Goal: Task Accomplishment & Management: Manage account settings

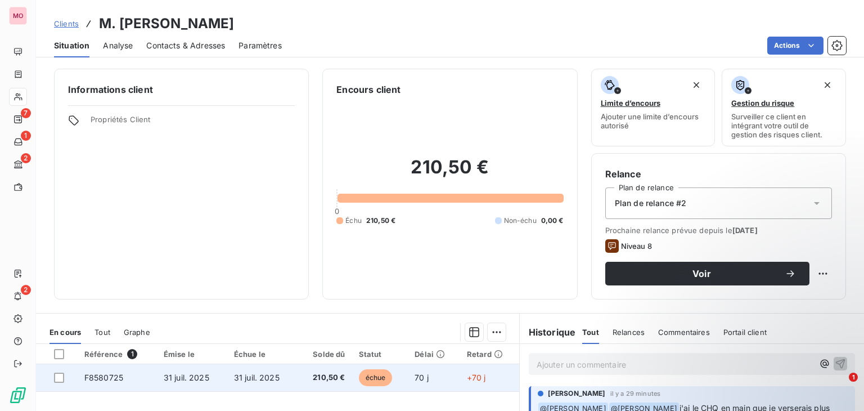
click at [297, 378] on td "210,50 €" at bounding box center [324, 377] width 55 height 27
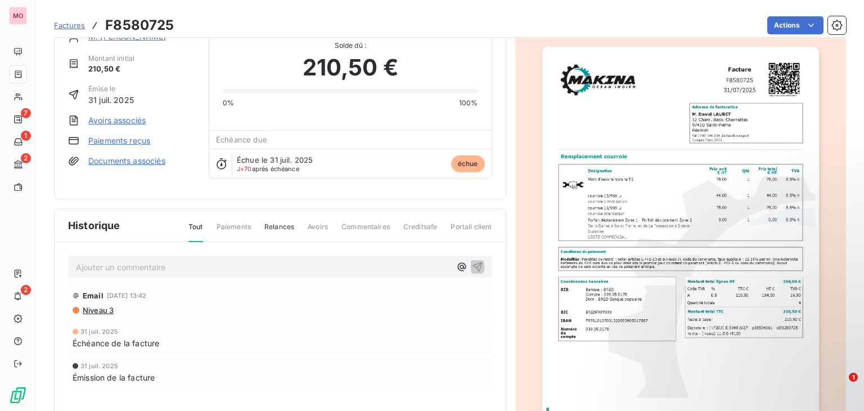
scroll to position [18, 0]
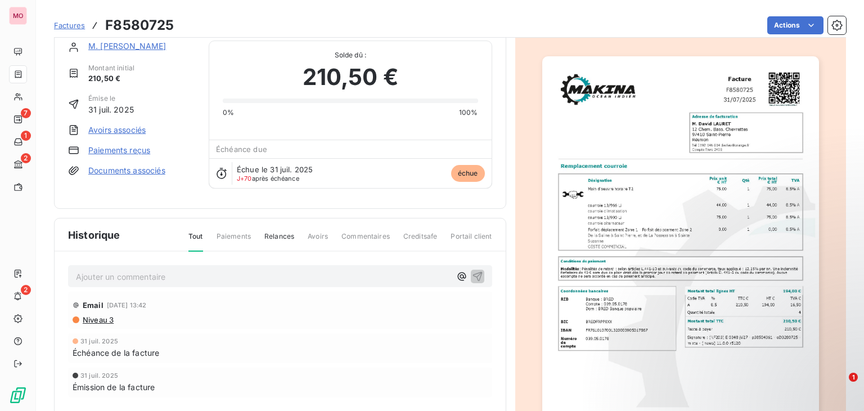
click at [368, 232] on span "Commentaires" at bounding box center [365, 240] width 48 height 19
click at [246, 234] on span "Paiements" at bounding box center [234, 240] width 34 height 19
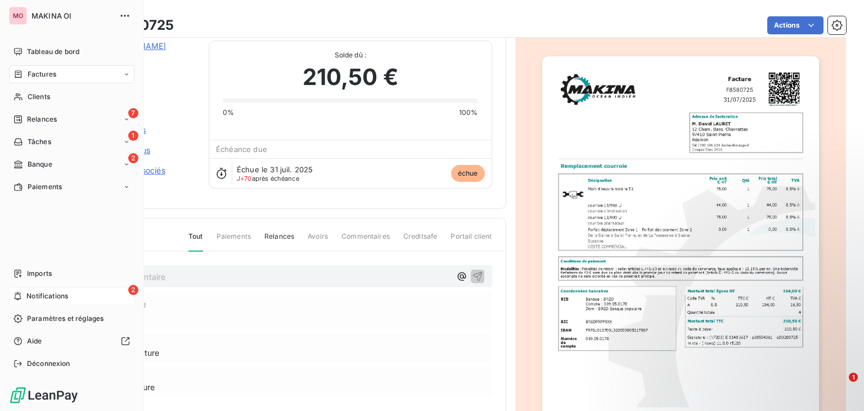
click at [37, 292] on span "Notifications" at bounding box center [47, 296] width 42 height 10
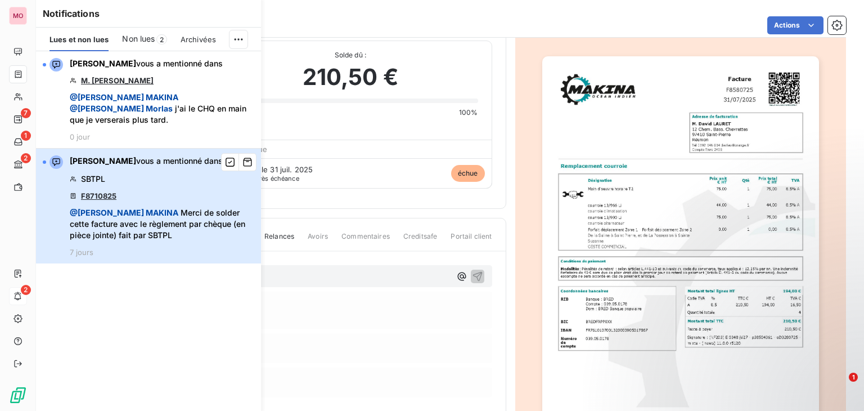
click at [172, 164] on div "[PERSON_NAME] vous a mentionné dans SBTPL F8710825 @ [PERSON_NAME] de solder ce…" at bounding box center [162, 205] width 184 height 101
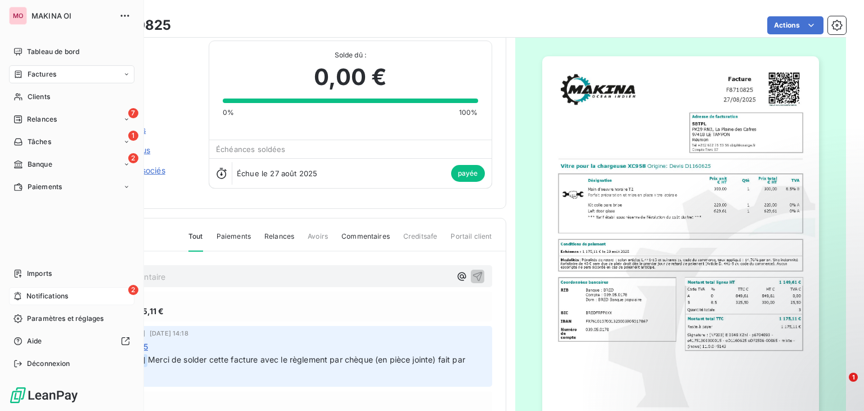
click at [29, 291] on span "Notifications" at bounding box center [47, 296] width 42 height 10
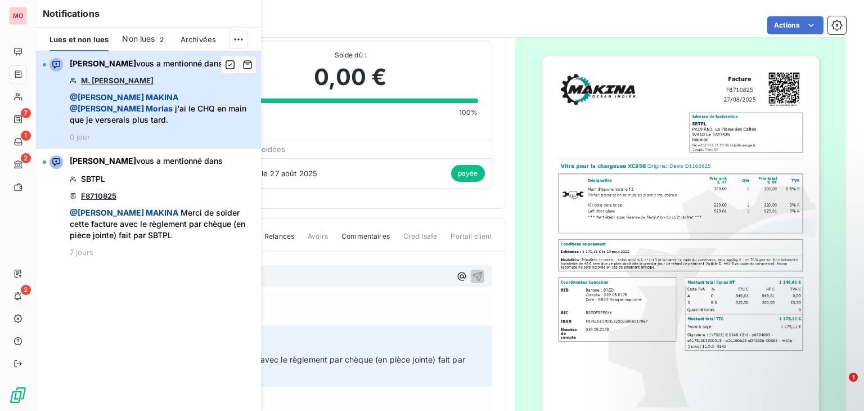
click at [173, 103] on span "@ [PERSON_NAME]" at bounding box center [121, 108] width 103 height 10
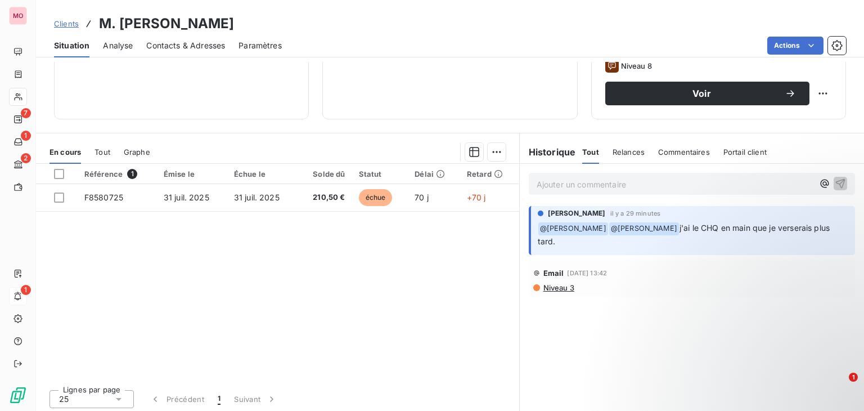
scroll to position [183, 0]
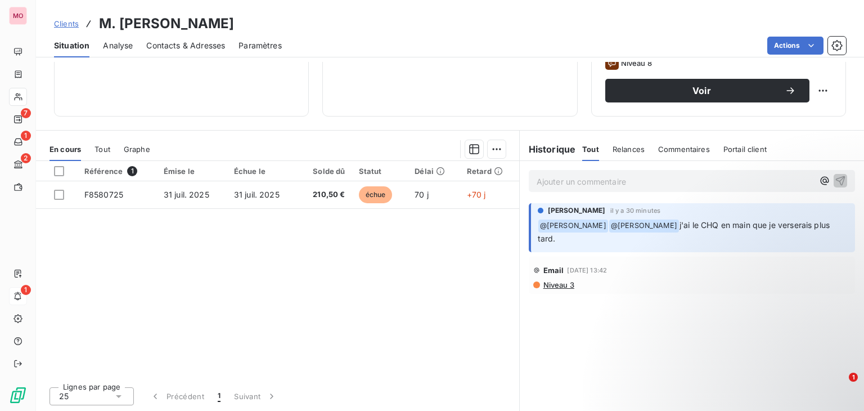
click at [621, 179] on p "Ajouter un commentaire ﻿" at bounding box center [674, 181] width 277 height 14
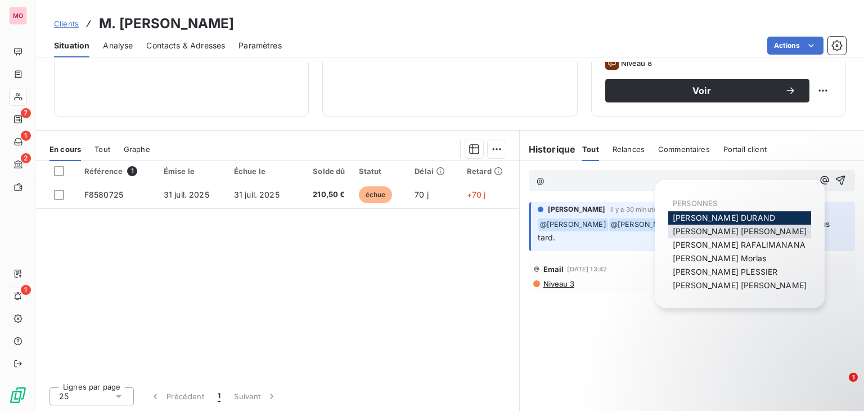
click at [716, 231] on span "[PERSON_NAME]" at bounding box center [740, 231] width 134 height 10
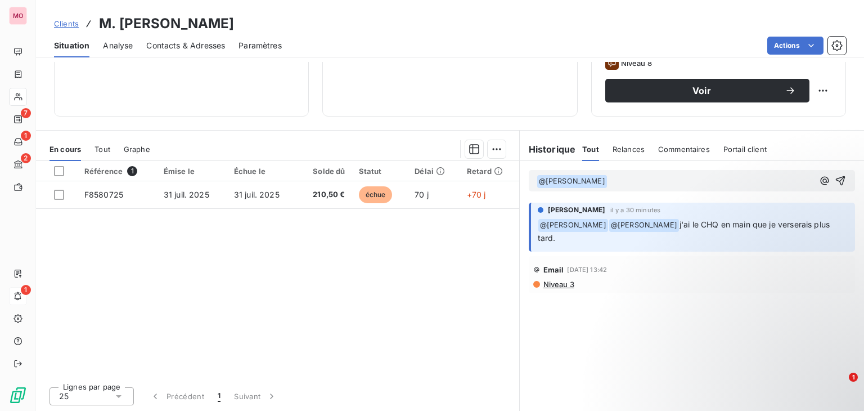
drag, startPoint x: 652, startPoint y: 222, endPoint x: 828, endPoint y: 221, distance: 176.0
click at [828, 221] on span "j'ai le CHQ en main que je verserais plus tard." at bounding box center [685, 230] width 295 height 23
copy span "j'ai le CHQ en main que je verserais plus tard."
click at [612, 180] on p "﻿ @ [PERSON_NAME] ﻿" at bounding box center [674, 180] width 277 height 13
click at [836, 176] on icon "button" at bounding box center [841, 181] width 10 height 10
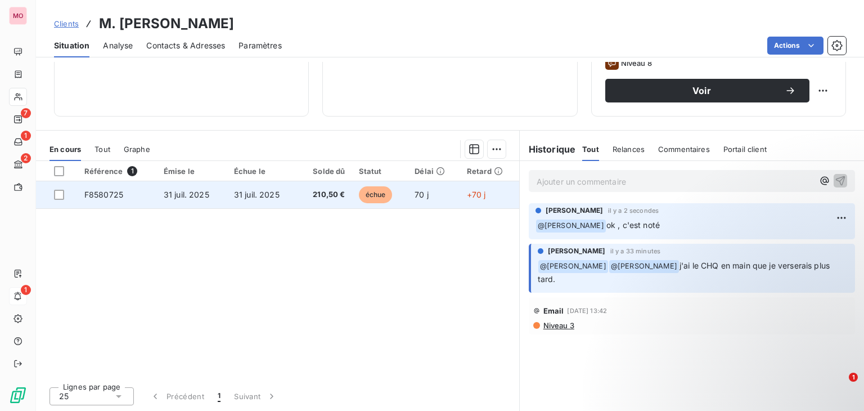
click at [224, 187] on td "31 juil. 2025" at bounding box center [192, 194] width 70 height 27
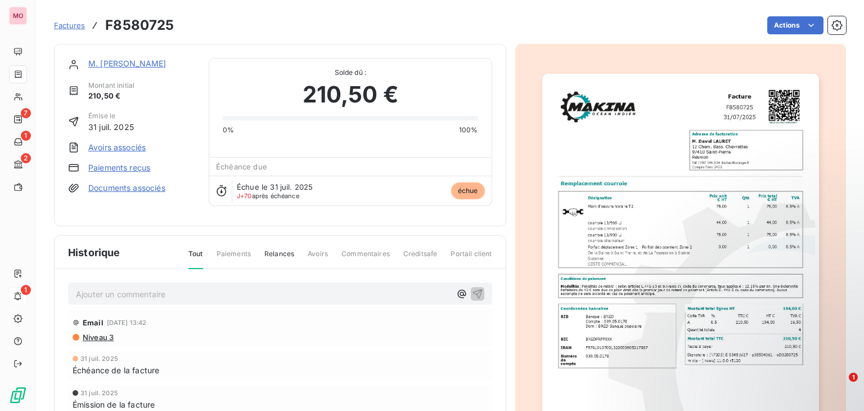
click at [119, 166] on link "Paiements reçus" at bounding box center [119, 167] width 62 height 11
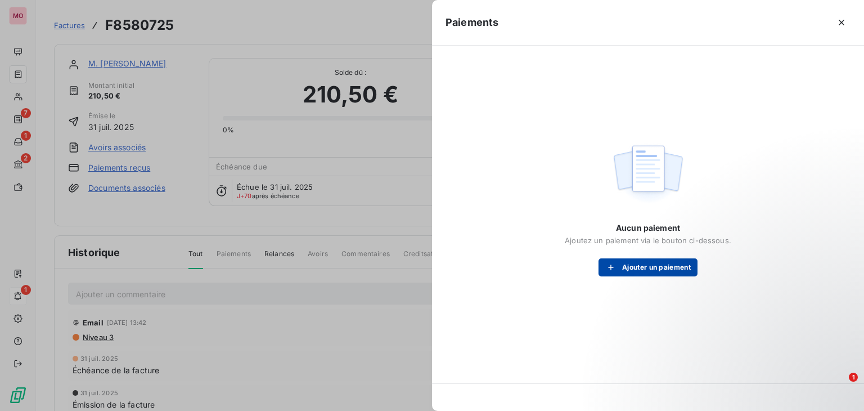
click at [642, 263] on button "Ajouter un paiement" at bounding box center [647, 267] width 99 height 18
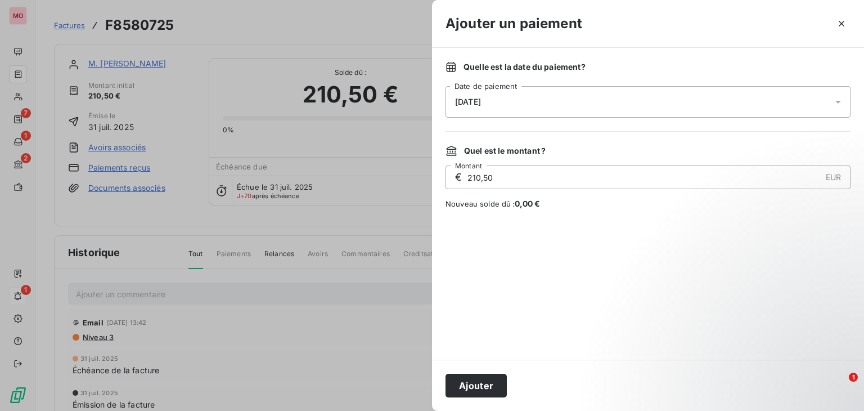
click at [561, 95] on div "[DATE]" at bounding box center [647, 101] width 405 height 31
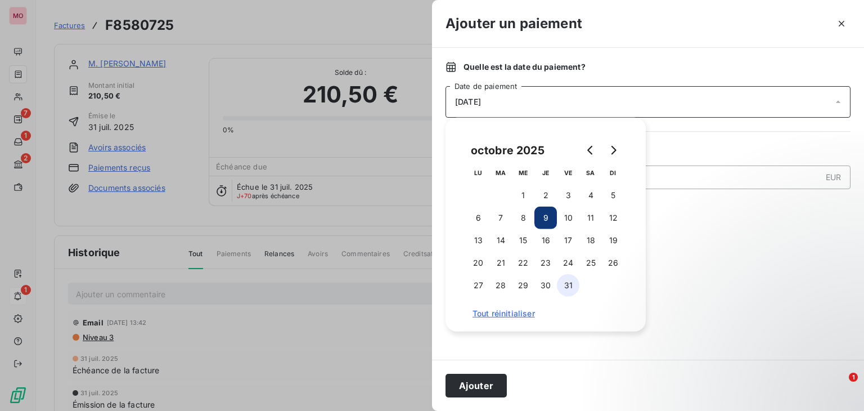
click at [572, 288] on button "31" at bounding box center [568, 285] width 22 height 22
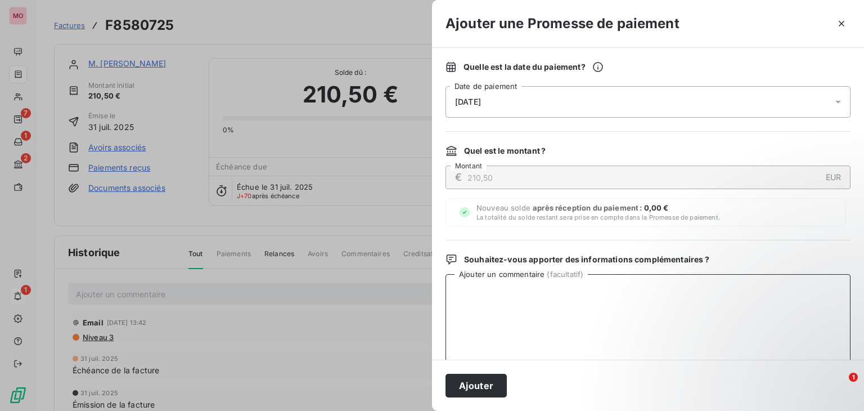
click at [715, 280] on textarea "Ajouter un commentaire ( facultatif )" at bounding box center [647, 332] width 405 height 117
click at [730, 98] on div "[DATE]" at bounding box center [647, 101] width 405 height 31
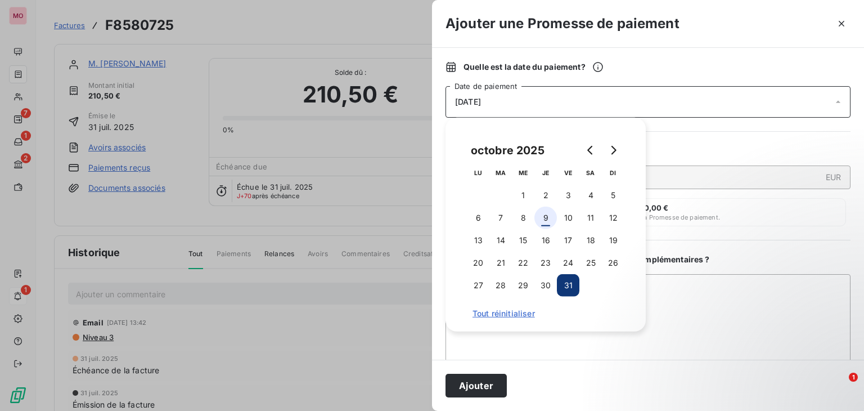
click at [548, 215] on button "9" at bounding box center [545, 217] width 22 height 22
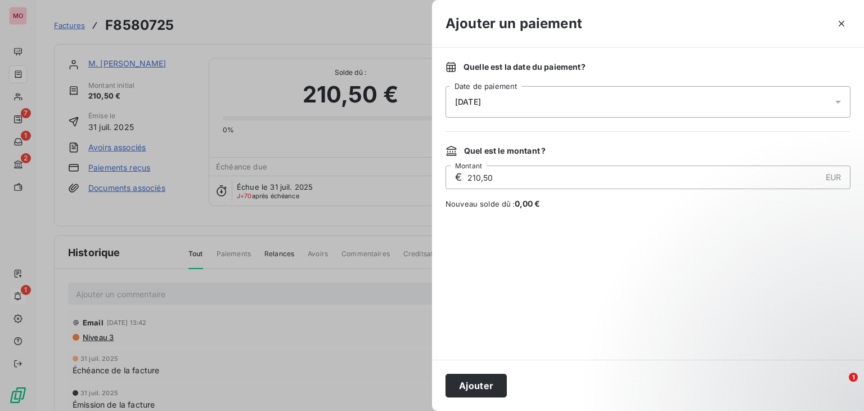
click at [756, 216] on div "Quelle est la date du paiement ? [DATE] Date de paiement Quel est le montant ? …" at bounding box center [648, 204] width 432 height 312
click at [463, 386] on button "Ajouter" at bounding box center [475, 385] width 61 height 24
